Goal: Check status: Check status

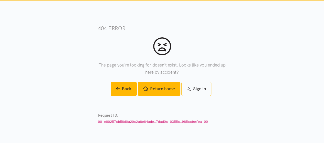
click at [170, 89] on link "Return home" at bounding box center [159, 89] width 43 height 14
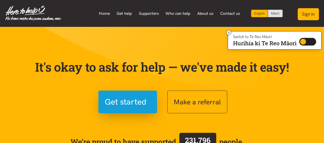
drag, startPoint x: 310, startPoint y: 8, endPoint x: 309, endPoint y: 10, distance: 2.7
click at [309, 10] on button "Sign in" at bounding box center [308, 14] width 21 height 12
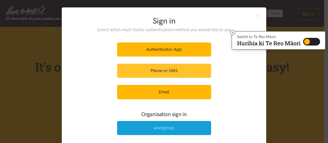
click at [191, 69] on link "Phone or SMS" at bounding box center [164, 71] width 94 height 14
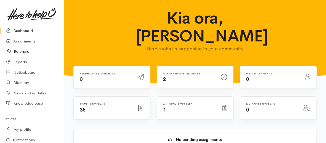
click at [16, 50] on link "Referrals" at bounding box center [32, 51] width 64 height 11
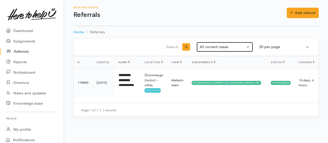
click at [247, 47] on button "All current cases" at bounding box center [225, 47] width 56 height 10
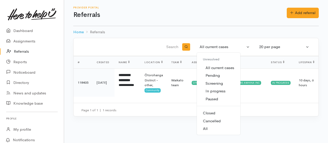
click at [207, 128] on span "All" at bounding box center [205, 129] width 5 height 6
select select "All"
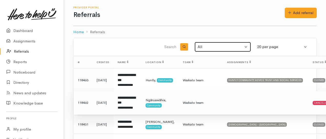
scroll to position [34, 0]
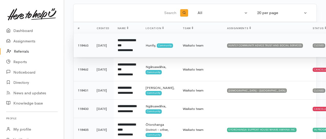
click at [313, 44] on div "Closed" at bounding box center [319, 46] width 13 height 4
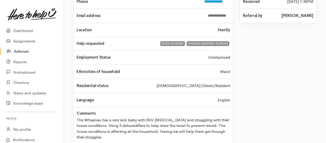
scroll to position [81, 0]
